Goal: Transaction & Acquisition: Purchase product/service

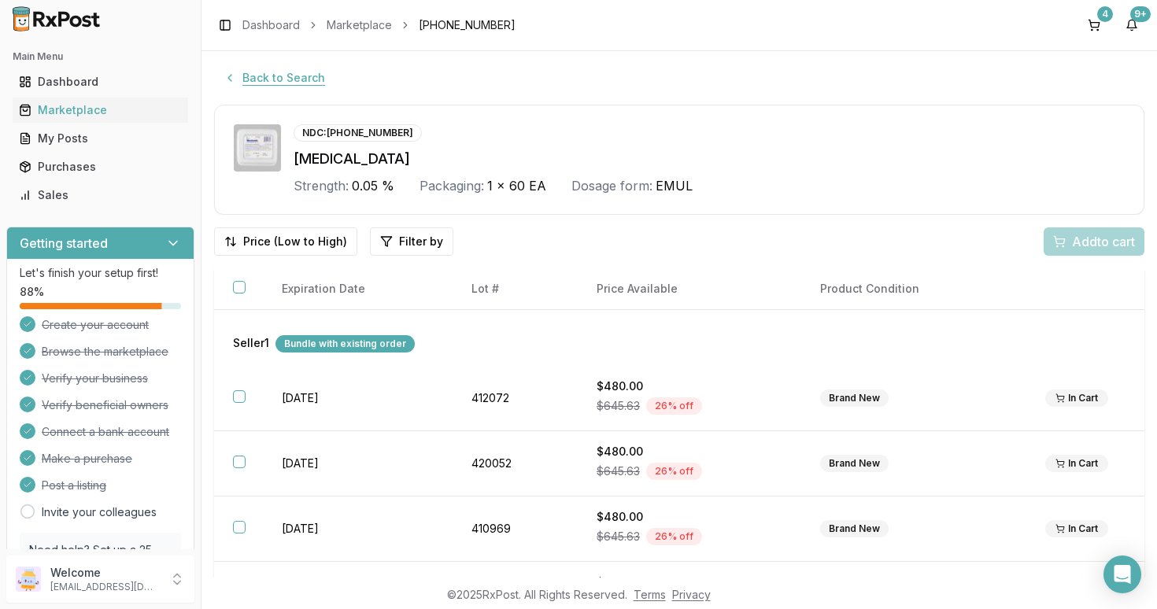
click at [301, 77] on button "Back to Search" at bounding box center [274, 78] width 120 height 28
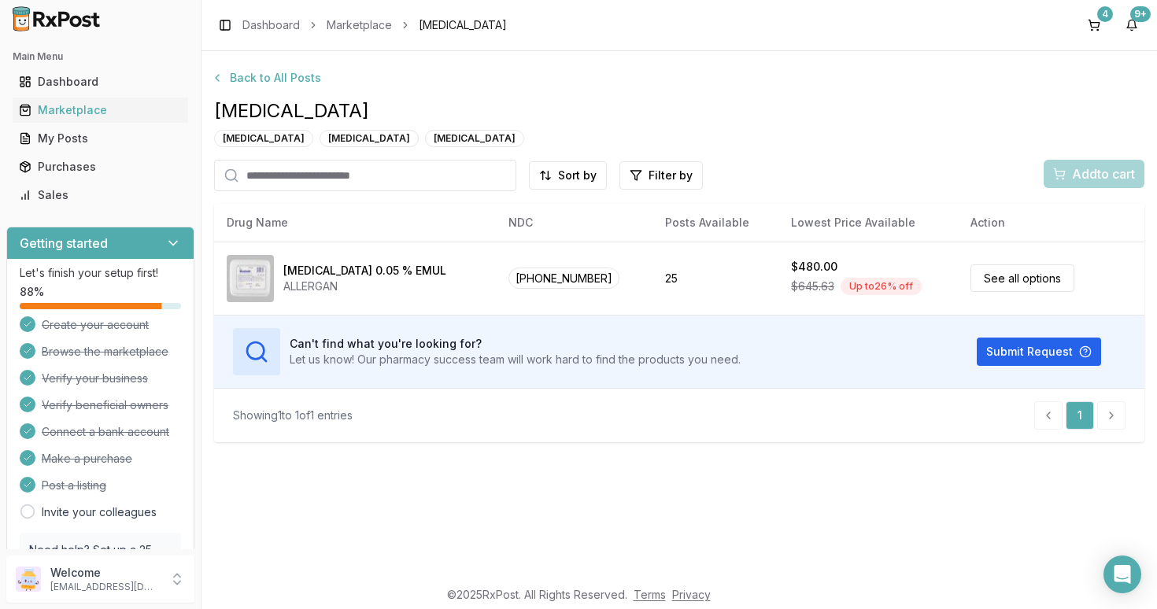
click at [325, 176] on input "search" at bounding box center [365, 175] width 302 height 31
type input "*"
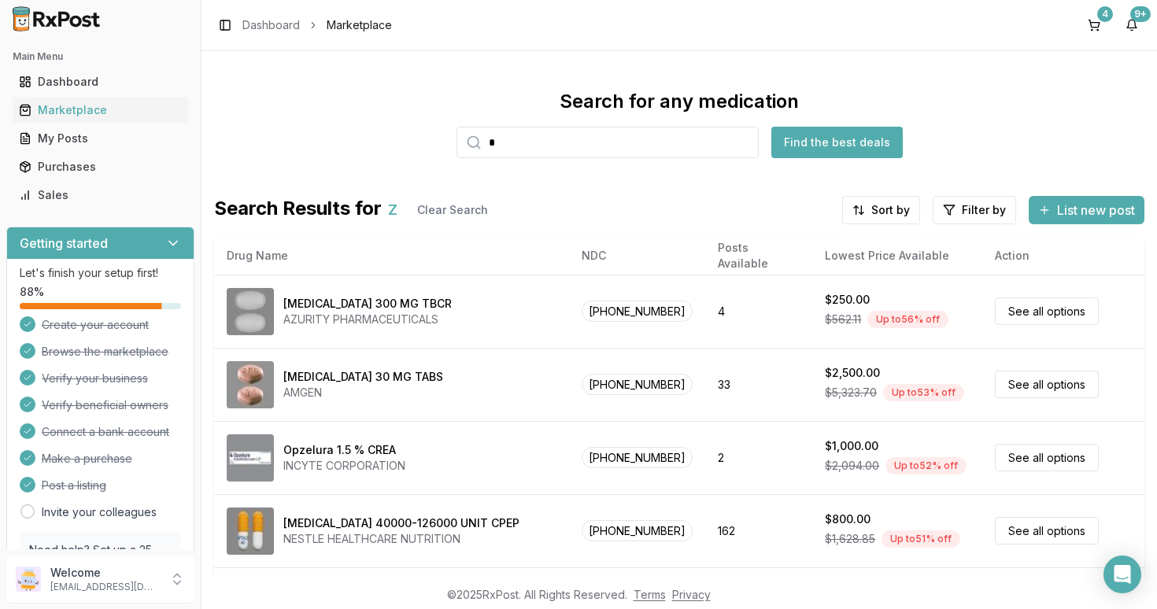
click at [539, 144] on input "*" at bounding box center [608, 142] width 302 height 31
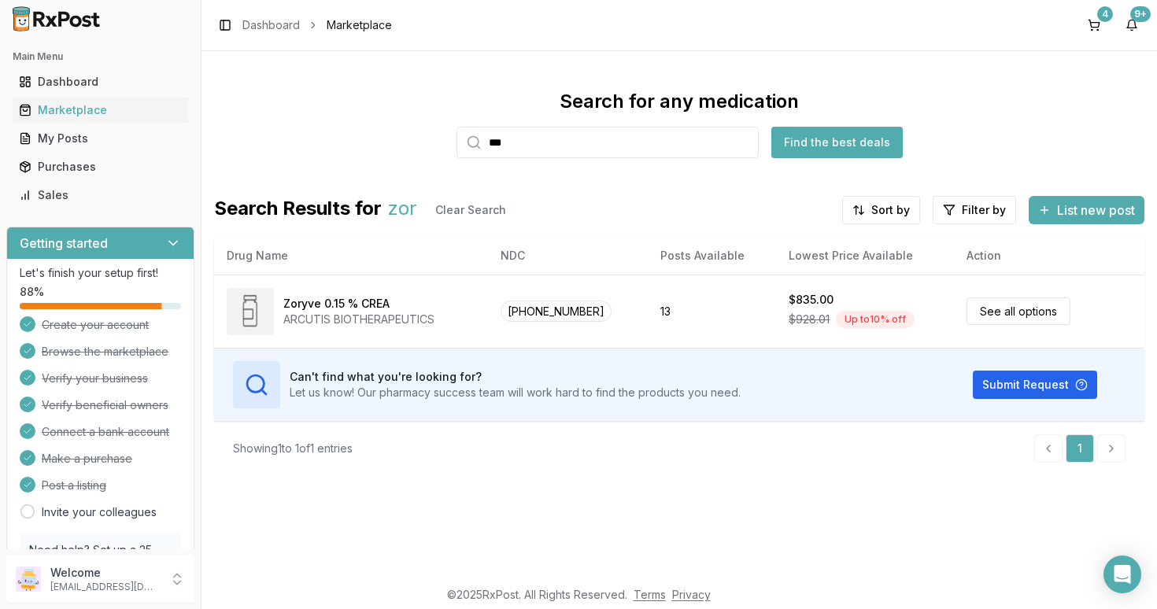
type input "***"
click at [50, 111] on div "Marketplace" at bounding box center [100, 110] width 163 height 16
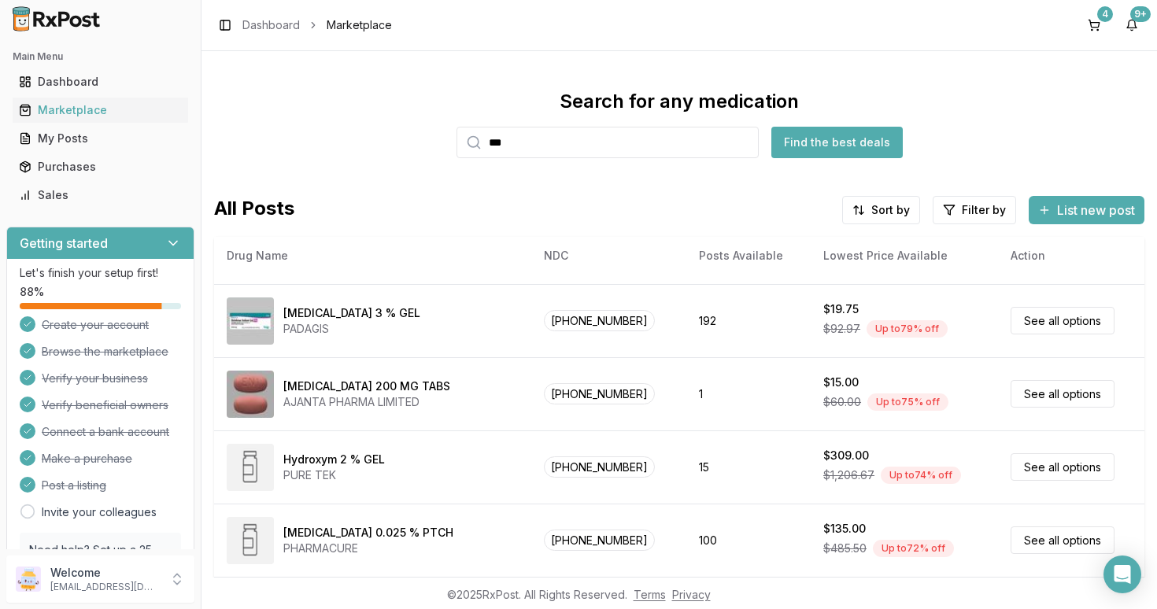
scroll to position [286, 0]
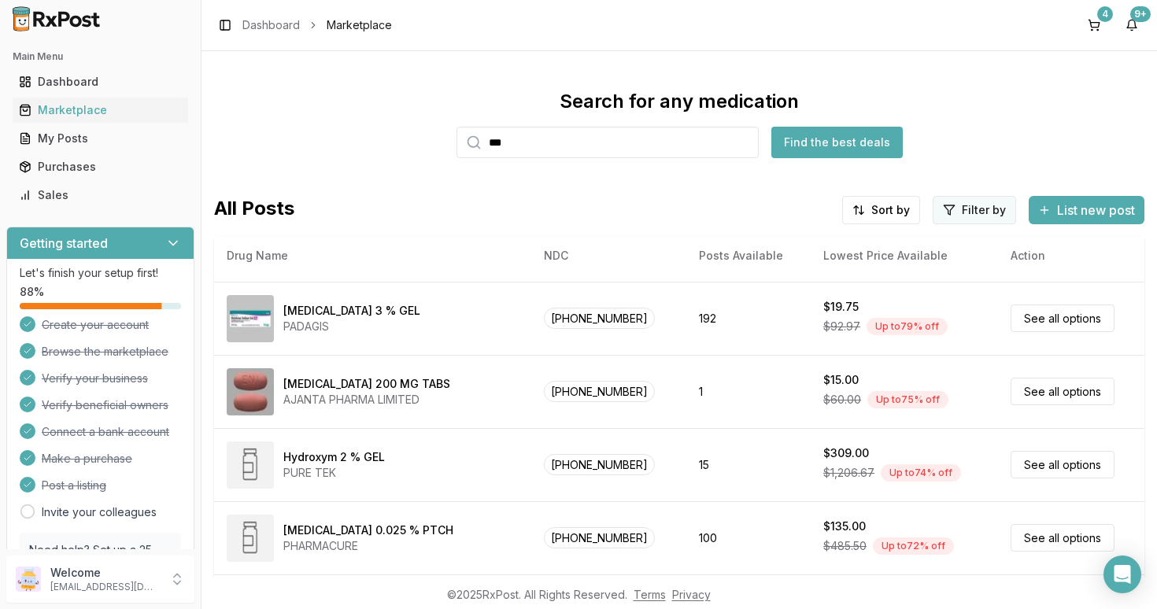
click at [974, 213] on html "Main Menu Dashboard Marketplace My Posts Purchases Sales Getting started Let's …" at bounding box center [578, 304] width 1157 height 609
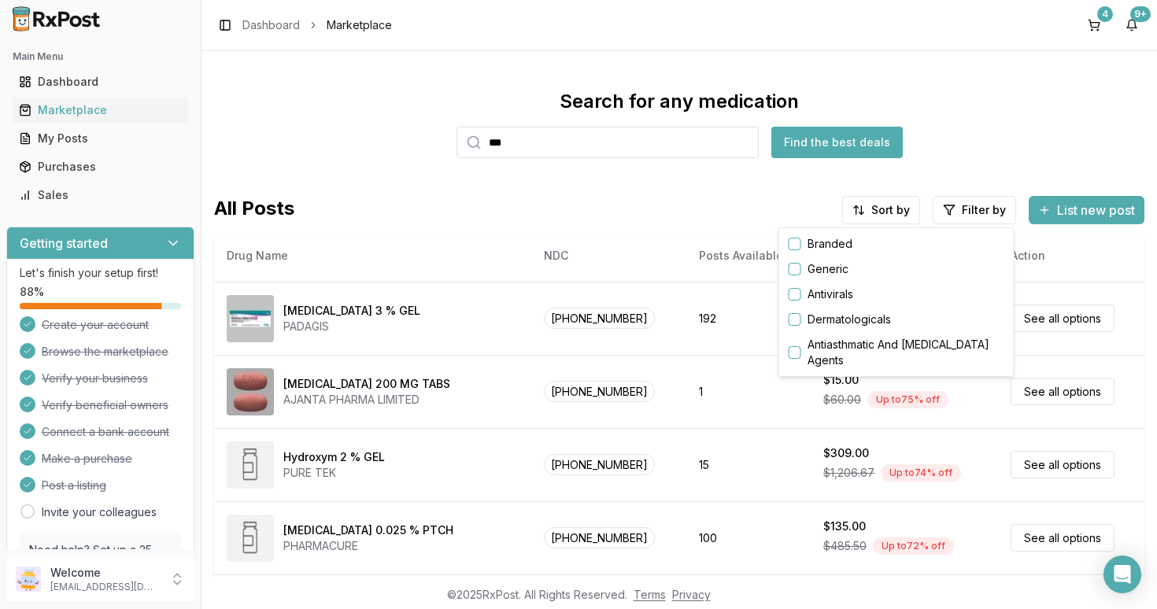
click at [799, 246] on button "button" at bounding box center [795, 244] width 13 height 13
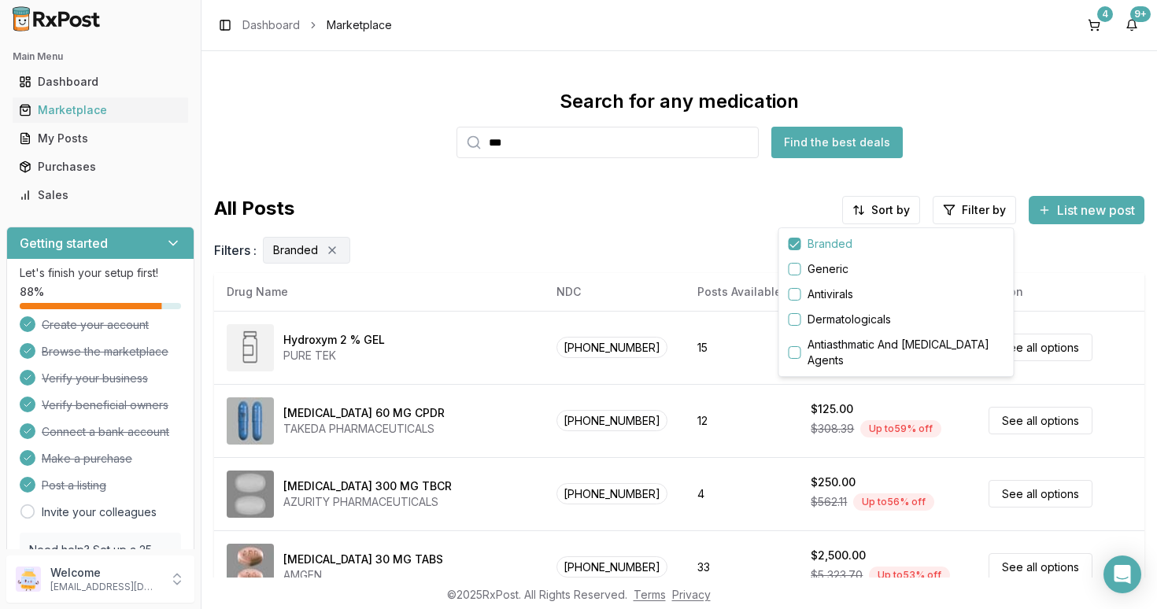
click at [886, 211] on html "Main Menu Dashboard Marketplace My Posts Purchases Sales Getting started Let's …" at bounding box center [578, 304] width 1157 height 609
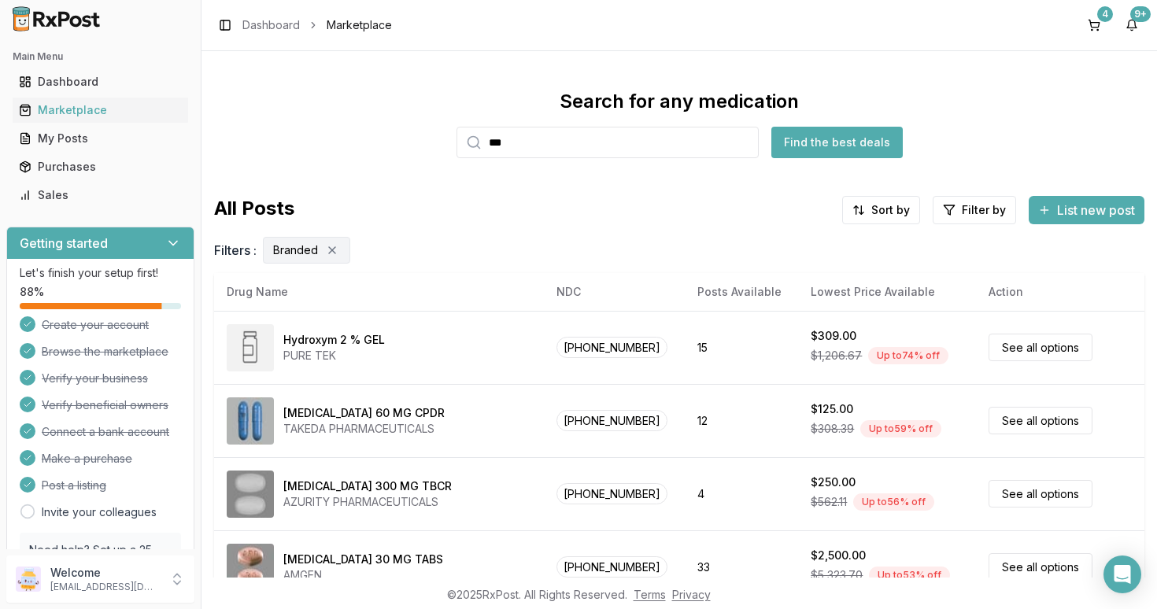
click at [886, 211] on html "Main Menu Dashboard Marketplace My Posts Purchases Sales Getting started Let's …" at bounding box center [578, 304] width 1157 height 609
click at [815, 244] on div "Drug Name" at bounding box center [842, 243] width 150 height 25
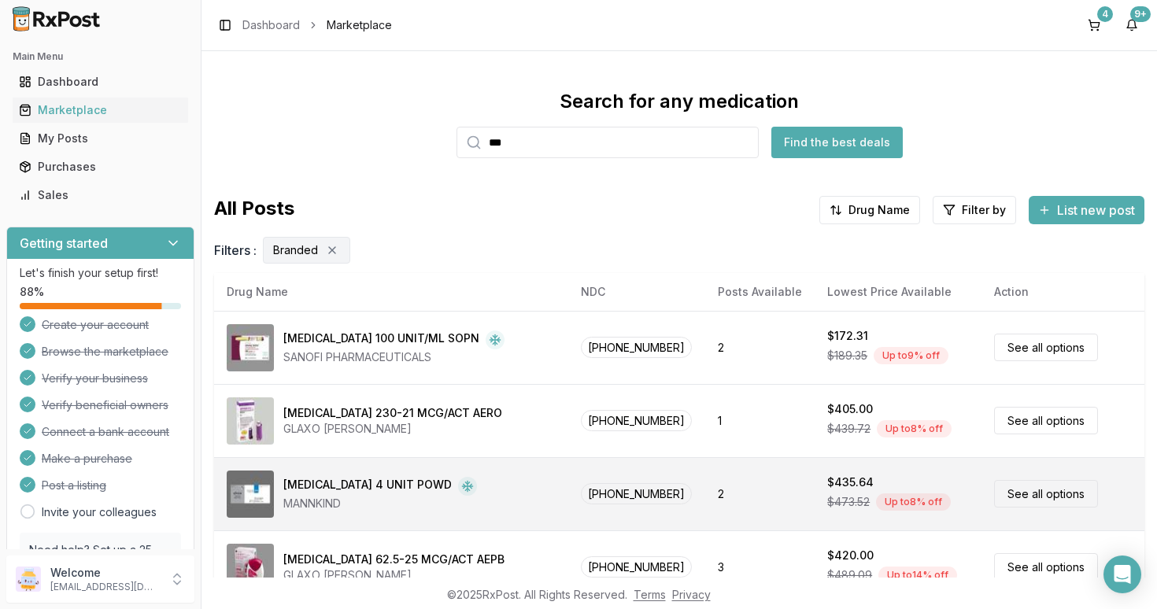
click at [929, 474] on td "$435.64 $473.52 Up to 8 % off" at bounding box center [898, 493] width 167 height 73
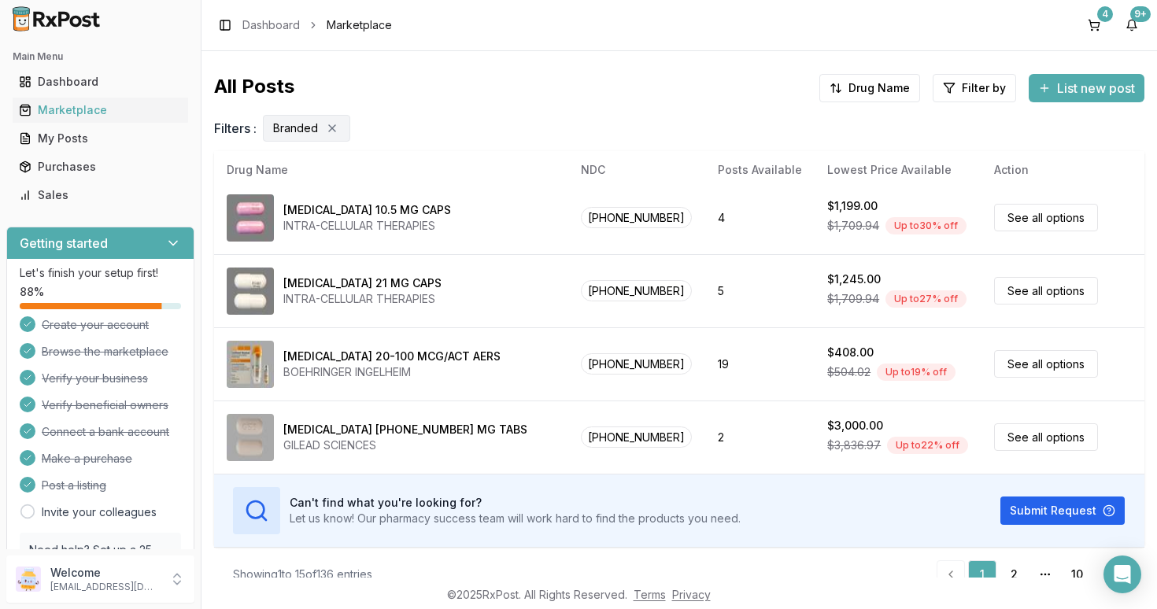
scroll to position [146, 0]
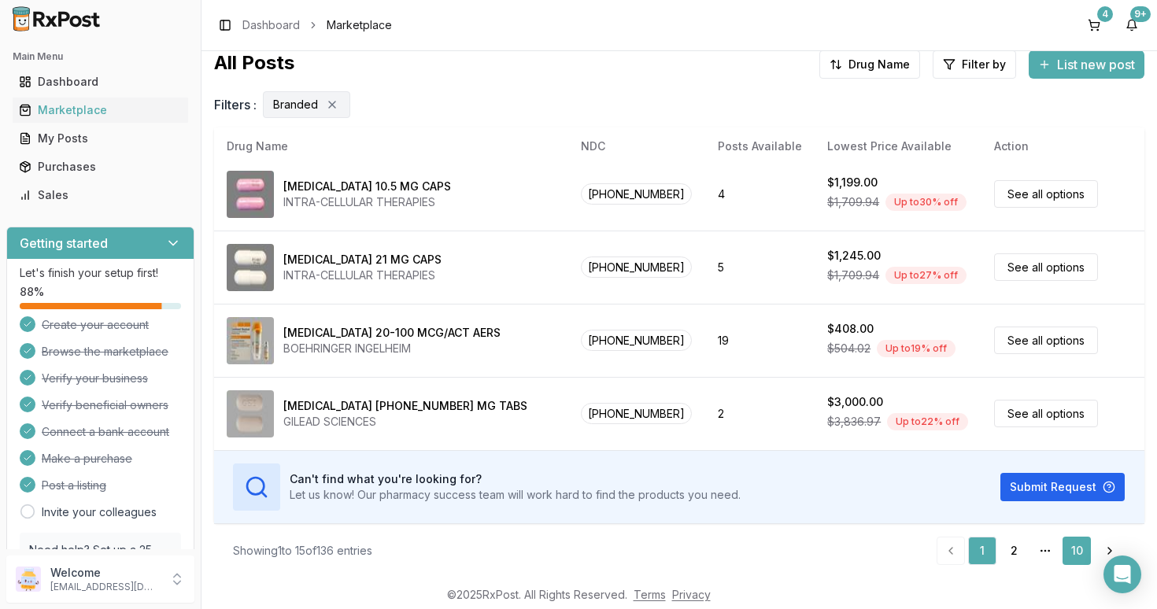
click at [1079, 549] on link "10" at bounding box center [1077, 551] width 28 height 28
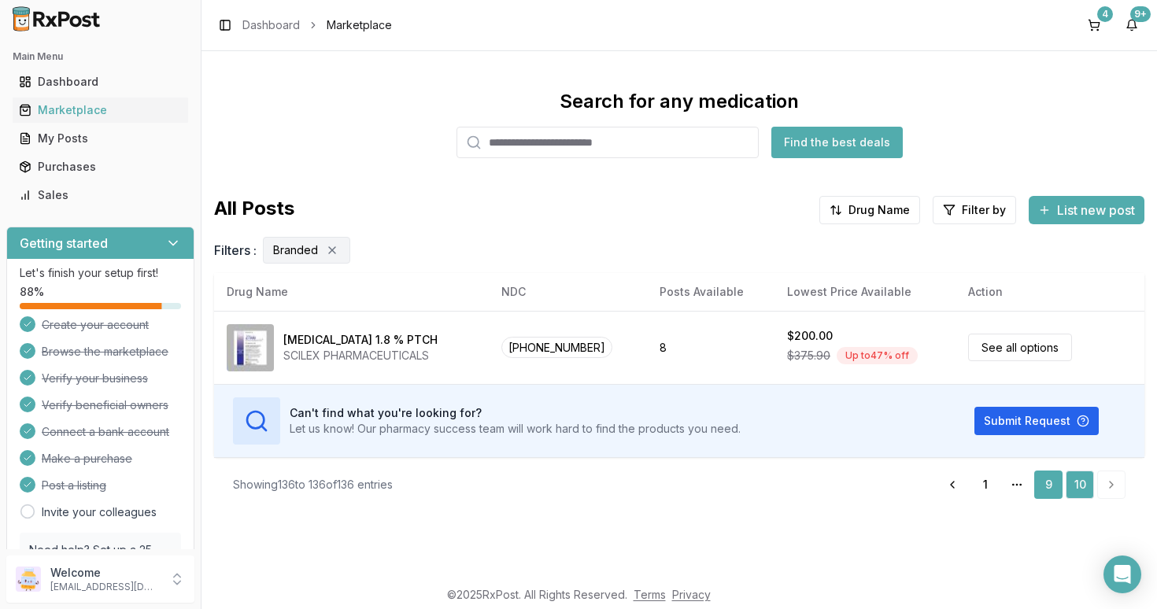
click at [1053, 488] on link "9" at bounding box center [1048, 485] width 28 height 28
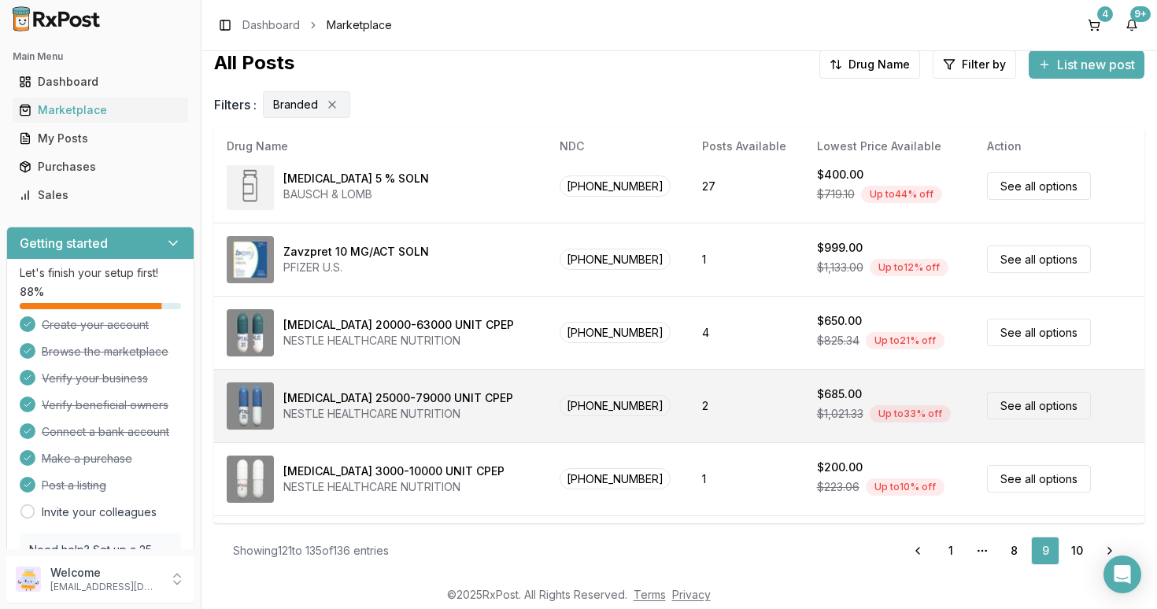
scroll to position [453, 0]
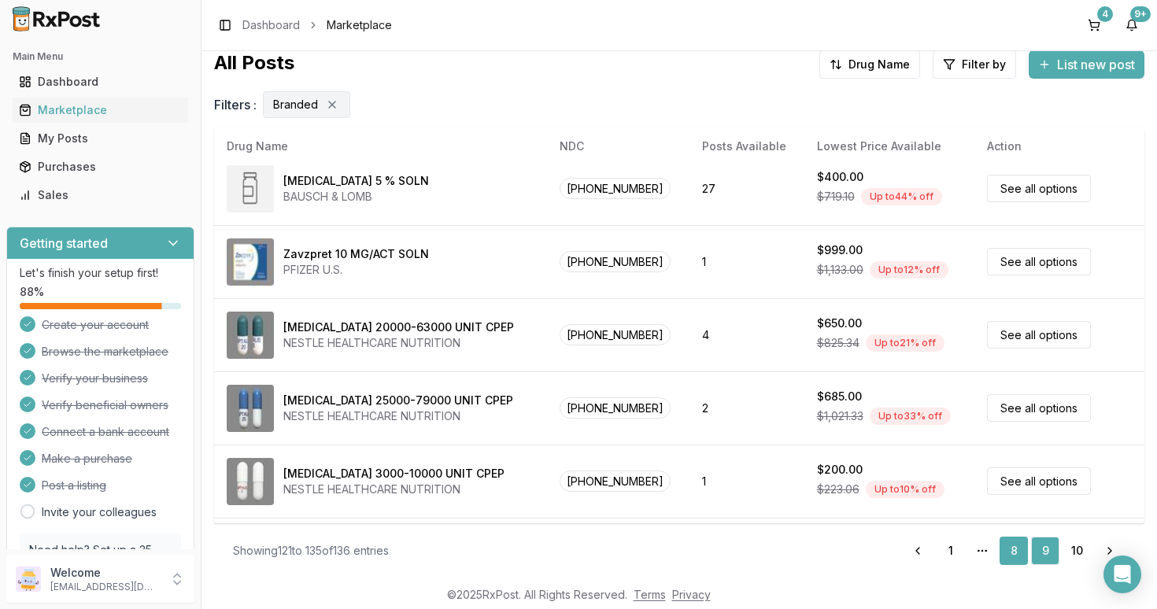
click at [1015, 550] on link "8" at bounding box center [1014, 551] width 28 height 28
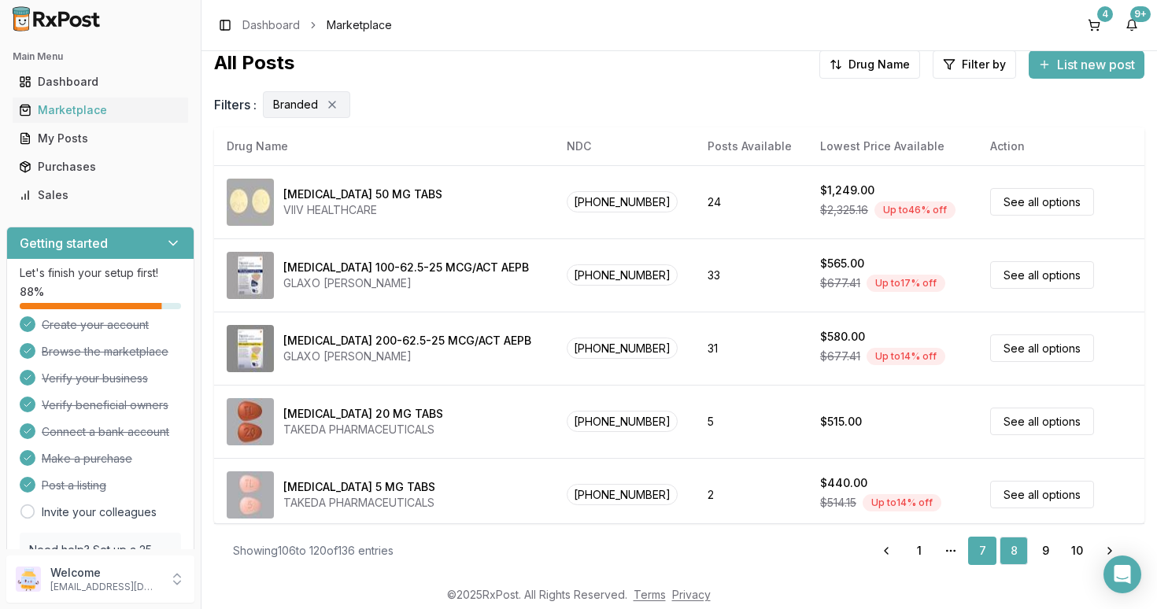
click at [984, 549] on link "7" at bounding box center [982, 551] width 28 height 28
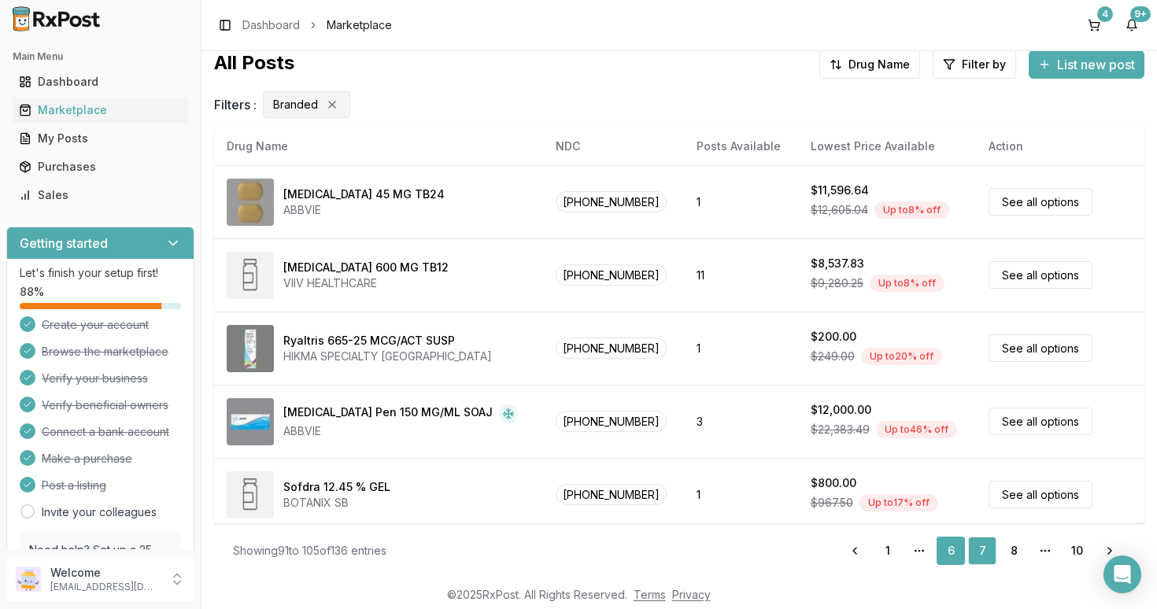
click at [949, 551] on link "6" at bounding box center [951, 551] width 28 height 28
